Goal: Download file/media

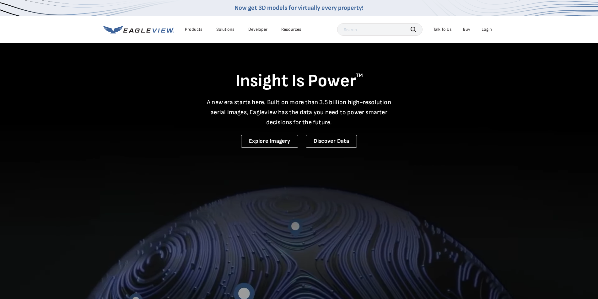
click at [488, 30] on div "Login" at bounding box center [487, 30] width 10 height 6
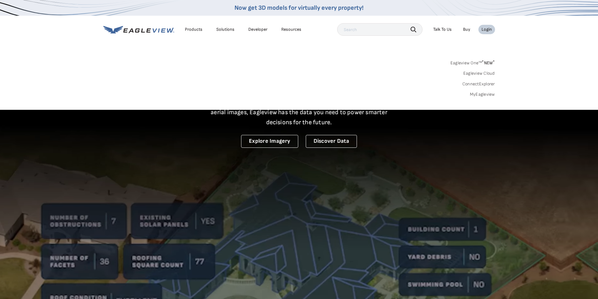
click at [483, 93] on link "MyEagleview" at bounding box center [482, 95] width 25 height 6
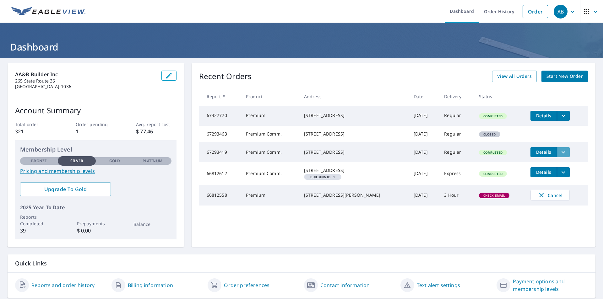
click at [557, 157] on button "filesDropdownBtn-67293419" at bounding box center [563, 152] width 13 height 10
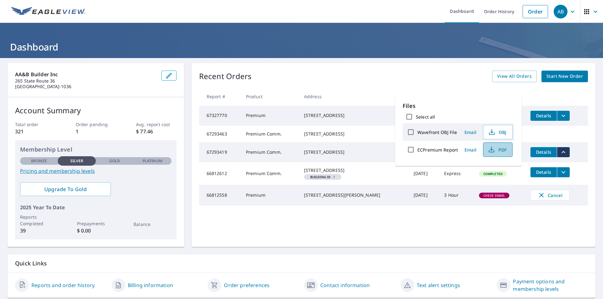
click at [496, 151] on span "PDF" at bounding box center [497, 150] width 20 height 8
click at [560, 176] on icon "filesDropdownBtn-66812612" at bounding box center [564, 173] width 8 height 8
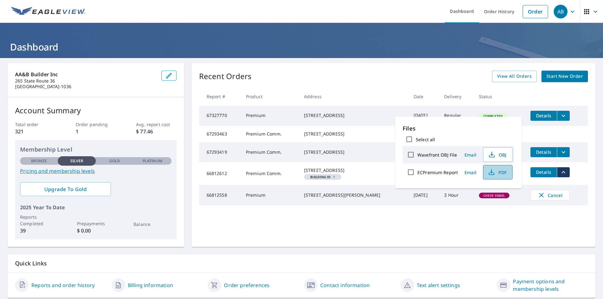
click at [484, 170] on button "PDF" at bounding box center [498, 172] width 30 height 14
